Goal: Find specific page/section: Find specific page/section

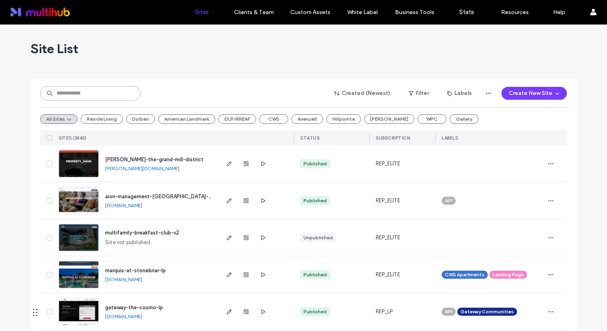
click at [77, 93] on input at bounding box center [90, 93] width 100 height 14
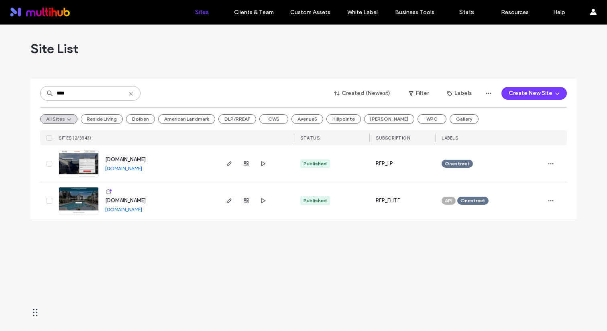
type input "****"
click at [124, 199] on span "[DOMAIN_NAME]" at bounding box center [125, 200] width 41 height 6
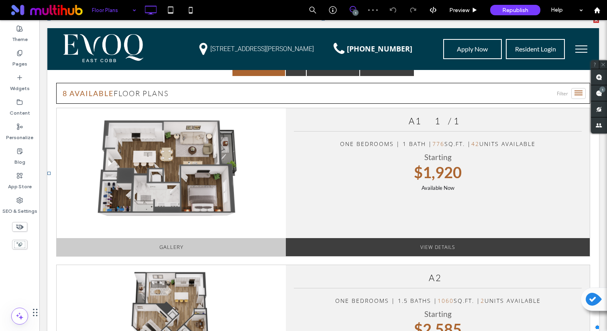
scroll to position [359, 0]
